Goal: Use online tool/utility: Utilize a website feature to perform a specific function

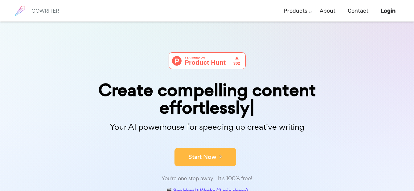
click at [203, 154] on button "Start Now" at bounding box center [205, 157] width 62 height 18
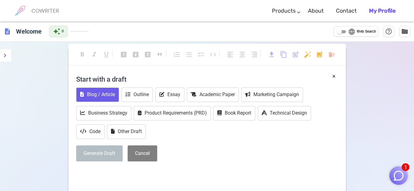
click at [107, 97] on button "Blog / Article" at bounding box center [97, 94] width 43 height 14
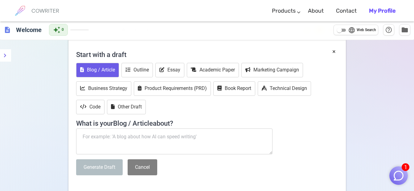
scroll to position [66, 0]
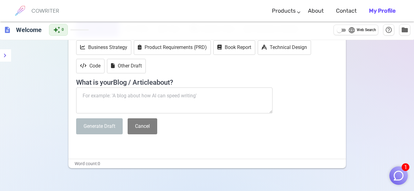
click at [129, 95] on textarea at bounding box center [174, 100] width 197 height 26
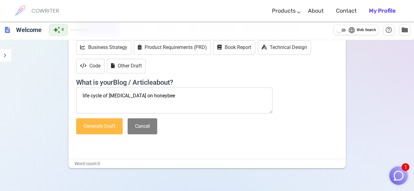
type textarea "life cycle of nosema disease on honeybee"
click at [96, 126] on button "Generate Draft" at bounding box center [99, 126] width 47 height 16
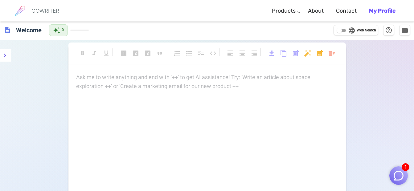
scroll to position [0, 0]
drag, startPoint x: 127, startPoint y: 92, endPoint x: 223, endPoint y: 124, distance: 100.9
click at [205, 83] on div "Ask me to write anything and end with '++' to get AI assistance! Try: 'Write an…" at bounding box center [207, 83] width 262 height 18
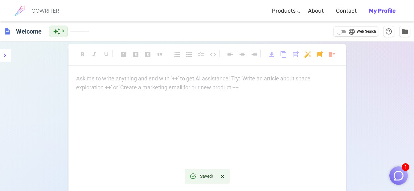
drag, startPoint x: 205, startPoint y: 83, endPoint x: 168, endPoint y: 82, distance: 37.6
click at [168, 82] on p "Ask me to write anything and end with '++' to get AI assistance! Try: 'Write an…" at bounding box center [207, 78] width 262 height 9
